Goal: Book appointment/travel/reservation

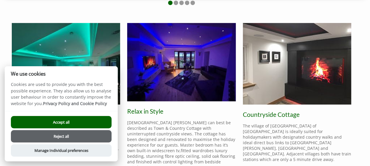
scroll to position [180, 0]
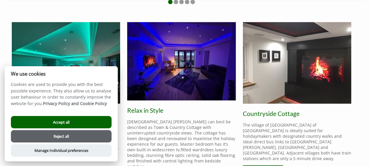
click at [81, 117] on button "Accept all" at bounding box center [61, 122] width 101 height 12
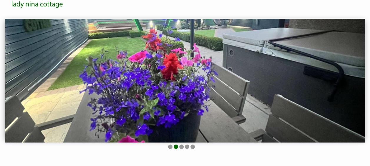
scroll to position [34, 0]
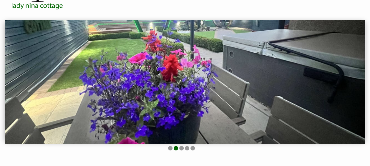
drag, startPoint x: 182, startPoint y: 86, endPoint x: 273, endPoint y: 86, distance: 90.7
click at [273, 86] on img at bounding box center [185, 82] width 360 height 124
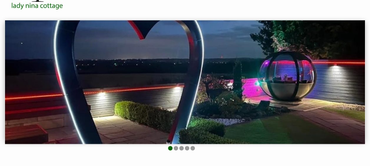
click at [271, 86] on img at bounding box center [185, 82] width 360 height 124
click at [167, 140] on img at bounding box center [185, 82] width 360 height 124
click at [175, 150] on li at bounding box center [176, 148] width 4 height 4
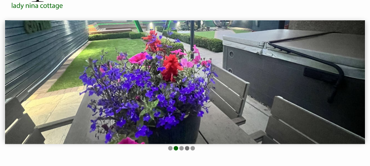
click at [185, 149] on li at bounding box center [187, 148] width 4 height 4
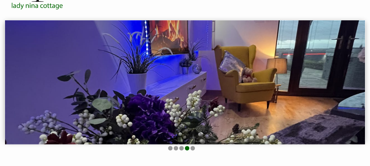
click at [179, 148] on ul at bounding box center [181, 149] width 346 height 6
click at [180, 148] on li at bounding box center [181, 148] width 4 height 4
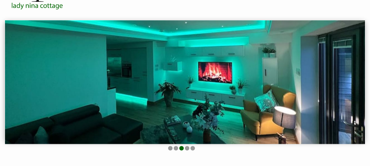
click at [195, 148] on ul at bounding box center [181, 149] width 346 height 6
click at [191, 147] on li at bounding box center [192, 148] width 4 height 4
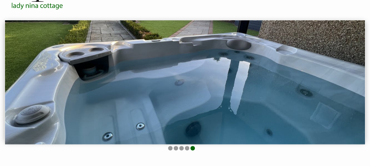
scroll to position [0, 0]
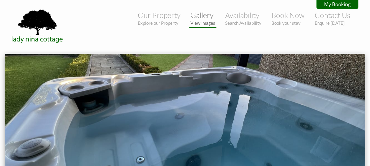
click at [199, 23] on small "View images" at bounding box center [202, 22] width 25 height 5
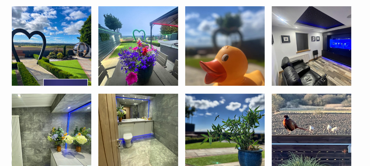
scroll to position [312, 0]
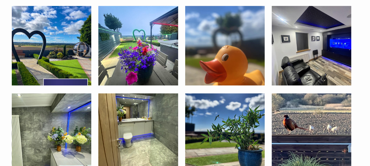
click at [161, 99] on img at bounding box center [137, 132] width 79 height 79
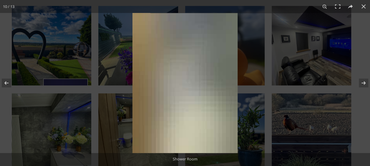
click at [161, 99] on img at bounding box center [184, 83] width 105 height 140
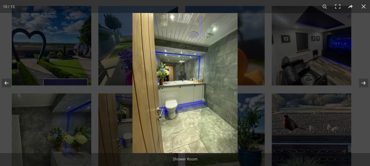
click at [189, 70] on img at bounding box center [184, 83] width 105 height 140
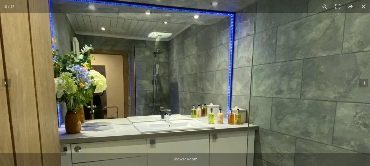
click at [189, 71] on img at bounding box center [173, 125] width 442 height 589
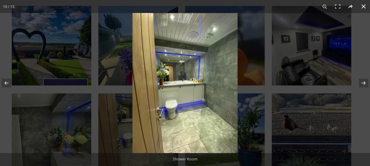
click at [363, 9] on button at bounding box center [363, 6] width 13 height 13
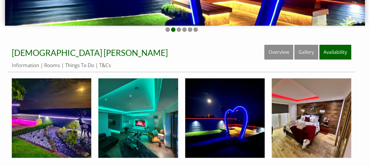
scroll to position [0, 0]
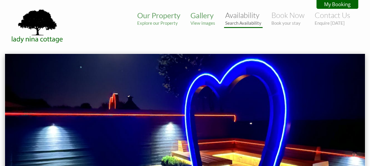
click at [233, 20] on small "Search Availability" at bounding box center [243, 22] width 36 height 5
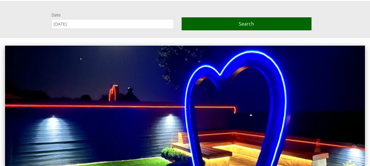
scroll to position [54, 0]
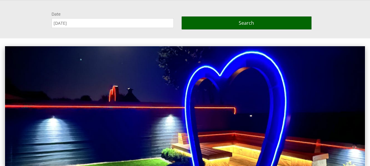
click at [137, 28] on div "Date [DATE] Search" at bounding box center [182, 21] width 354 height 21
click at [135, 24] on input "[DATE]" at bounding box center [113, 23] width 122 height 10
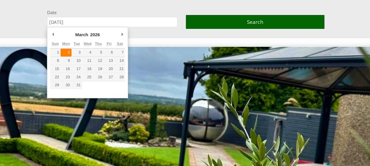
type input "[DATE]"
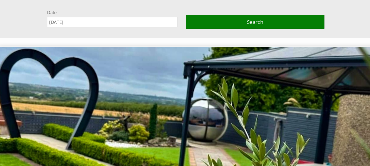
click at [222, 24] on button "Search" at bounding box center [247, 22] width 130 height 13
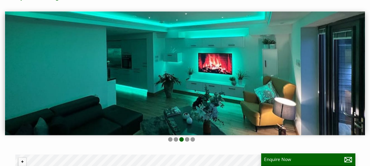
scroll to position [42, 0]
